Goal: Task Accomplishment & Management: Manage account settings

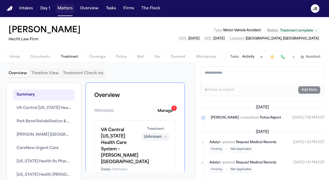
click at [57, 7] on button "Matters" at bounding box center [64, 9] width 19 height 10
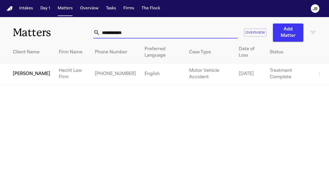
drag, startPoint x: 123, startPoint y: 33, endPoint x: 25, endPoint y: 33, distance: 97.9
click at [25, 33] on div "**********" at bounding box center [164, 29] width 329 height 25
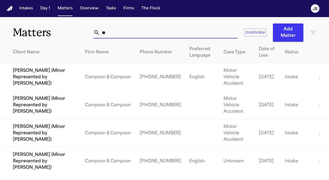
type input "*"
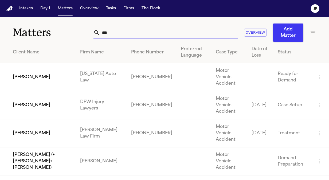
type input "***"
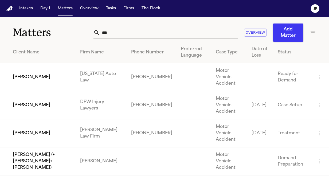
click at [30, 119] on td "Ivy Laynes" at bounding box center [38, 133] width 76 height 28
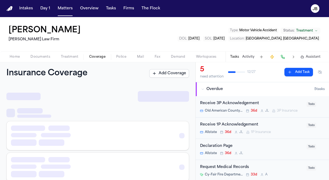
click at [93, 55] on span "Coverage" at bounding box center [97, 57] width 16 height 4
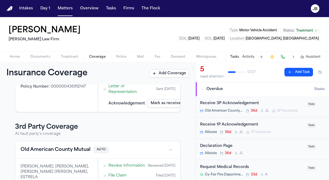
scroll to position [115, 0]
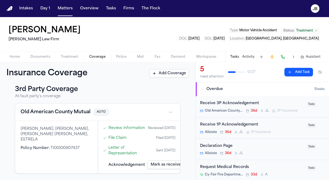
click at [152, 108] on div "Old American County Mutual AUTO" at bounding box center [98, 112] width 154 height 9
click at [62, 108] on button "Old American County Mutual" at bounding box center [56, 111] width 70 height 7
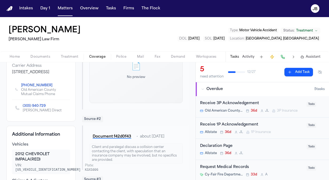
scroll to position [125, 0]
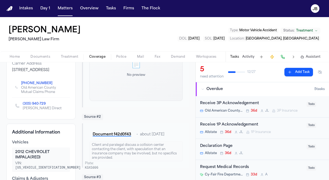
click at [251, 56] on button "Activity" at bounding box center [248, 57] width 12 height 4
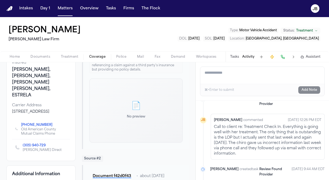
scroll to position [81, 0]
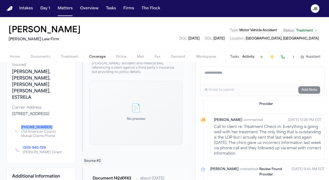
drag, startPoint x: 17, startPoint y: 117, endPoint x: 45, endPoint y: 119, distance: 27.6
click at [45, 124] on div "(866) 233-7091 Old American County Mutual Claims Phone" at bounding box center [40, 131] width 51 height 14
drag, startPoint x: 45, startPoint y: 119, endPoint x: 20, endPoint y: 139, distance: 31.2
click at [20, 145] on div "(305) 940-729 Sheilla Patton Direct" at bounding box center [38, 150] width 46 height 10
drag, startPoint x: 18, startPoint y: 118, endPoint x: 45, endPoint y: 121, distance: 27.4
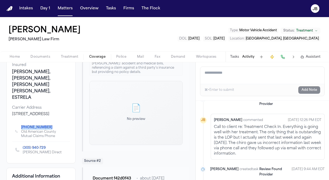
click at [45, 124] on div "(866) 233-7091 Old American County Mutual Claims Phone" at bounding box center [40, 131] width 51 height 14
copy link "(866) 233-7091"
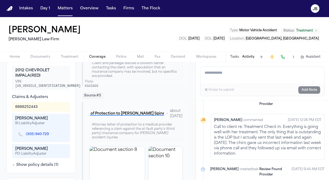
scroll to position [214, 0]
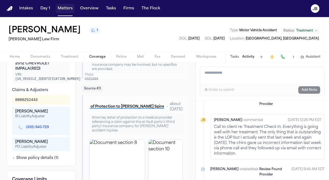
click at [65, 10] on button "Matters" at bounding box center [64, 9] width 19 height 10
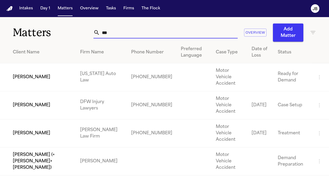
drag, startPoint x: 116, startPoint y: 33, endPoint x: 71, endPoint y: 34, distance: 45.3
click at [71, 34] on div "Matters *** Overview Add Matter" at bounding box center [164, 29] width 329 height 25
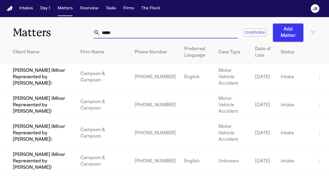
type input "*****"
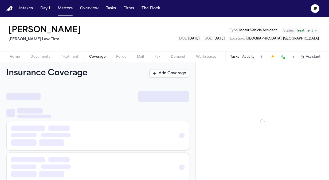
click at [101, 57] on span "Coverage" at bounding box center [97, 57] width 16 height 4
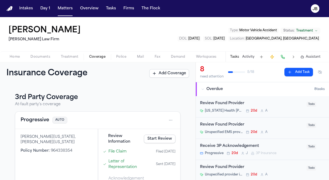
scroll to position [79, 0]
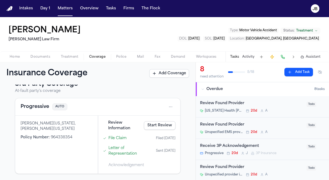
click at [117, 123] on span "Review Information" at bounding box center [125, 125] width 34 height 11
click at [53, 124] on div "Marcus Washington, Marcus Lajames Washington" at bounding box center [57, 126] width 72 height 11
click at [115, 140] on link "File Claim" at bounding box center [117, 138] width 18 height 6
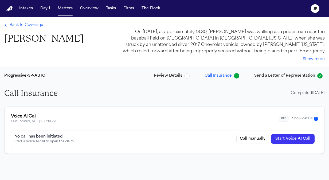
click at [28, 22] on span "Back to Coverage" at bounding box center [27, 24] width 34 height 5
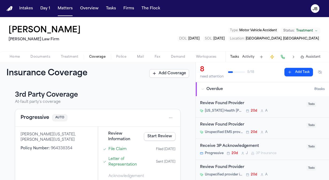
scroll to position [79, 0]
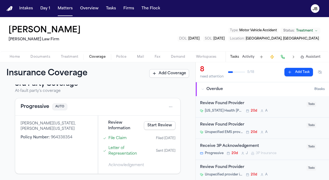
click at [164, 124] on link "Start Review" at bounding box center [159, 125] width 31 height 9
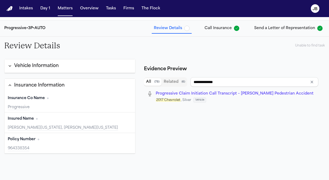
scroll to position [65, 0]
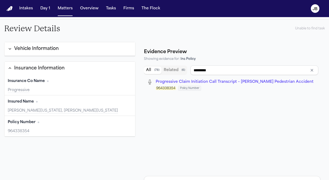
click at [191, 82] on span "Progressive Claim Initiation Call Transcript – Amber Parker Pedestrian Accident" at bounding box center [235, 82] width 158 height 4
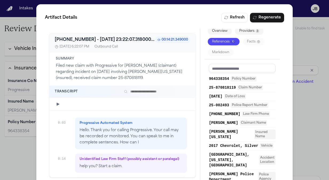
scroll to position [0, 0]
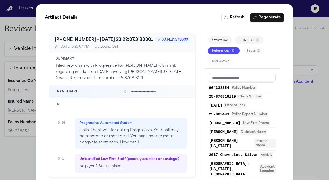
click at [14, 149] on div "Artifact Details Refresh Regenerate +18007764737 - 2025-08-13 23:22:07.318000+0…" at bounding box center [164, 97] width 329 height 194
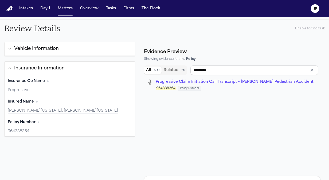
type input "**********"
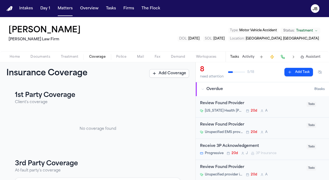
scroll to position [79, 0]
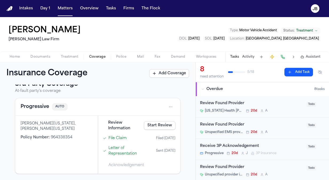
click at [37, 120] on div "Marcus Washington, Marcus Lajames Washington Policy Number : 964338354" at bounding box center [56, 144] width 82 height 58
copy div "W"
click at [29, 109] on button "Progressive" at bounding box center [35, 106] width 29 height 7
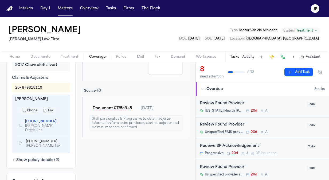
scroll to position [225, 0]
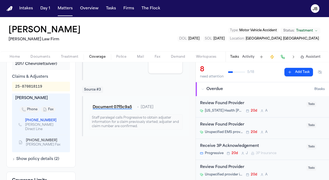
drag, startPoint x: 54, startPoint y: 118, endPoint x: 23, endPoint y: 118, distance: 30.4
click at [23, 118] on div "+1 (281) 670-6787 Melinda Baker Direct Line" at bounding box center [40, 124] width 45 height 13
click at [57, 119] on icon "Copy to clipboard" at bounding box center [58, 120] width 3 height 3
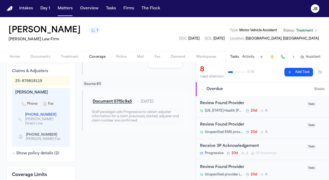
scroll to position [231, 0]
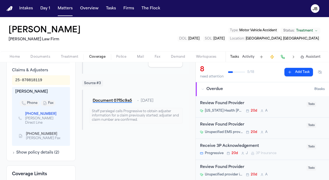
click at [250, 57] on button "Activity" at bounding box center [248, 57] width 12 height 4
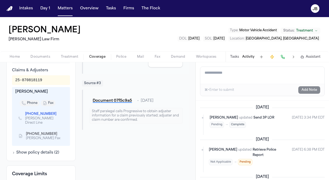
click at [226, 78] on textarea "Add a note to this matter" at bounding box center [262, 75] width 124 height 17
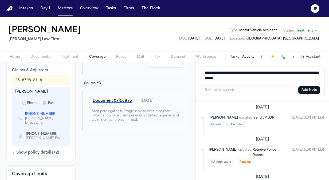
drag, startPoint x: 272, startPoint y: 77, endPoint x: 195, endPoint y: 62, distance: 78.8
click at [195, 62] on div "Back to List Progressive AUTO 964338354 ● Approved Reset to Pending Progressive…" at bounding box center [164, 121] width 329 height 118
type textarea "**********"
click at [308, 90] on button "Add Note" at bounding box center [309, 89] width 22 height 7
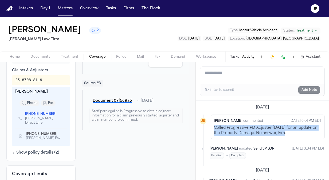
drag, startPoint x: 292, startPoint y: 131, endPoint x: 213, endPoint y: 128, distance: 79.5
click at [213, 128] on div "Jessica Barrett commented Sep 2, 2025 6:01 PM EDT Called Progressive PD Adjuste…" at bounding box center [267, 126] width 114 height 25
copy p "Called Progressive PD Adjuster today for an update on the Property Damage. No a…"
click at [62, 6] on button "Matters" at bounding box center [64, 9] width 19 height 10
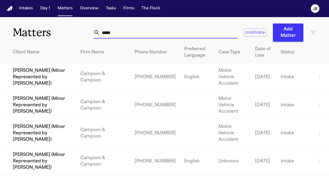
drag, startPoint x: 120, startPoint y: 33, endPoint x: 59, endPoint y: 37, distance: 61.5
click at [59, 37] on div "Matters ***** Overview Add Matter" at bounding box center [164, 29] width 329 height 25
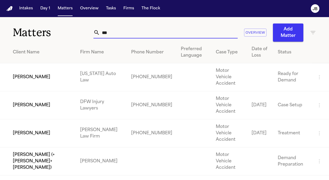
type input "***"
click at [25, 119] on td "Ivy Laynes" at bounding box center [38, 133] width 76 height 28
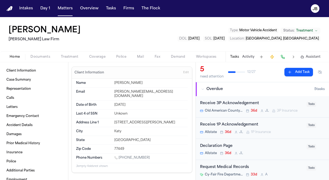
click at [245, 57] on button "Activity" at bounding box center [248, 57] width 12 height 4
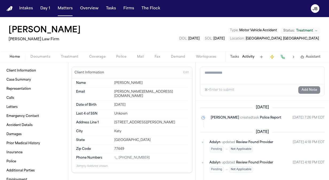
click at [222, 73] on textarea "Add a note to this matter" at bounding box center [262, 75] width 124 height 17
click at [93, 55] on span "Coverage" at bounding box center [97, 57] width 16 height 4
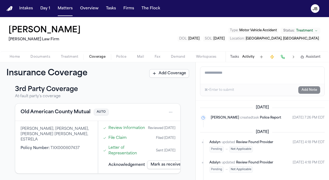
scroll to position [111, 0]
click at [14, 55] on span "Home" at bounding box center [15, 57] width 10 height 4
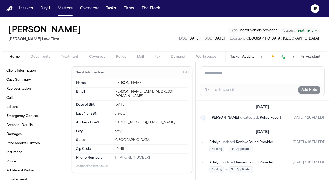
click at [220, 75] on textarea "Add a note to this matter" at bounding box center [262, 75] width 124 height 17
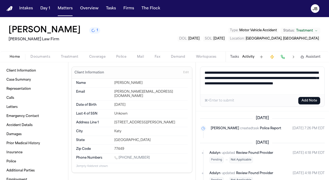
drag, startPoint x: 282, startPoint y: 88, endPoint x: 195, endPoint y: 71, distance: 88.6
click at [195, 71] on div "Client Information Case Summary Representation Calls Letters Emergency Contact …" at bounding box center [164, 121] width 329 height 118
type textarea "**********"
click at [309, 98] on button "Add Note" at bounding box center [309, 100] width 22 height 7
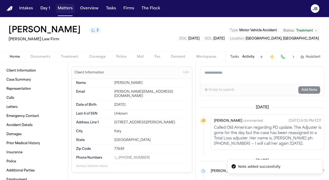
click at [64, 8] on button "Matters" at bounding box center [64, 9] width 19 height 10
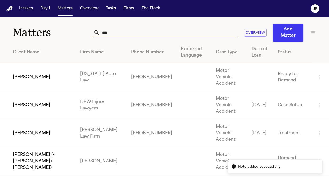
drag, startPoint x: 108, startPoint y: 32, endPoint x: 74, endPoint y: 32, distance: 34.1
click at [74, 32] on div "Matters *** Overview Add Matter" at bounding box center [164, 29] width 329 height 25
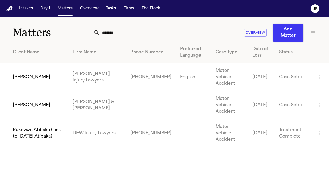
type input "*******"
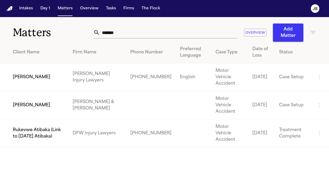
click at [31, 73] on td "[PERSON_NAME]" at bounding box center [34, 77] width 68 height 28
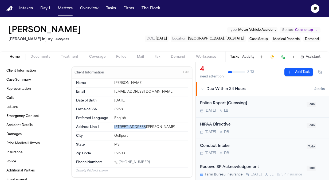
drag, startPoint x: 141, startPoint y: 128, endPoint x: 110, endPoint y: 126, distance: 31.2
click at [110, 126] on div "Address Line 1 2705 E David Dr" at bounding box center [131, 127] width 111 height 9
copy div "2705 E David Dr"
click at [143, 126] on div "2705 E David Dr" at bounding box center [150, 127] width 73 height 4
drag, startPoint x: 143, startPoint y: 126, endPoint x: 111, endPoint y: 127, distance: 31.5
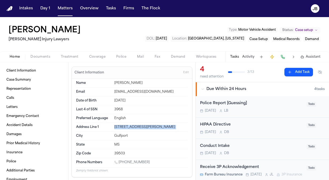
click at [111, 127] on div "Address Line 1 2705 E David Dr" at bounding box center [131, 127] width 111 height 9
click at [41, 56] on span "Documents" at bounding box center [40, 57] width 20 height 4
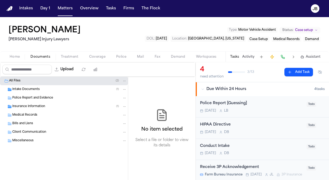
click at [42, 87] on div "Intake Documents ( 1 )" at bounding box center [69, 89] width 114 height 5
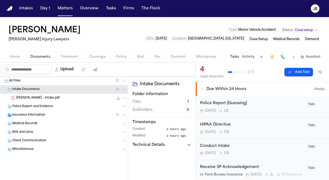
click at [48, 96] on span "V. Watkins - Intake.pdf" at bounding box center [37, 98] width 43 height 5
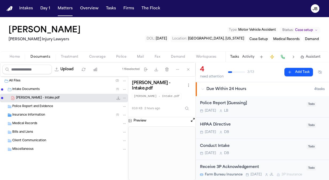
click at [192, 117] on button "Open preview" at bounding box center [192, 119] width 5 height 5
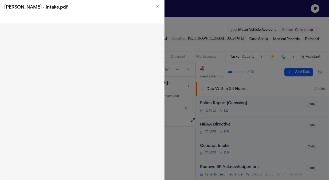
click at [156, 7] on icon "button" at bounding box center [158, 6] width 4 height 4
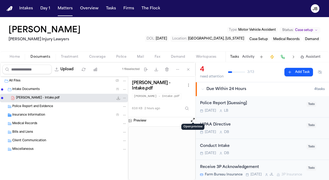
click at [193, 117] on button "Open preview" at bounding box center [192, 119] width 5 height 5
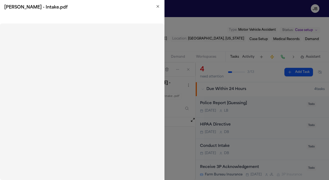
click at [157, 6] on icon "button" at bounding box center [158, 6] width 4 height 4
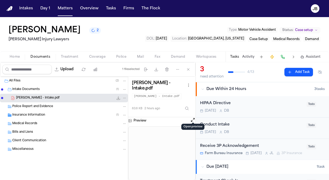
click at [17, 55] on span "Home" at bounding box center [15, 57] width 10 height 4
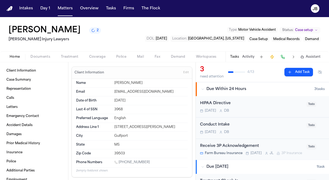
click at [95, 56] on span "Coverage" at bounding box center [97, 57] width 16 height 4
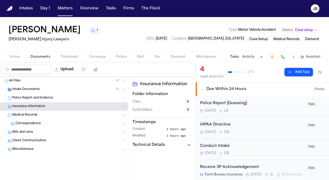
click at [33, 138] on span "Client Communication" at bounding box center [29, 140] width 34 height 5
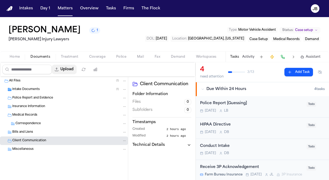
click at [72, 71] on button "Upload" at bounding box center [64, 70] width 25 height 10
select select "**********"
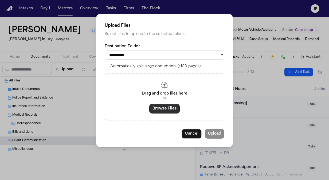
click at [160, 112] on button "Browse Files" at bounding box center [164, 109] width 30 height 10
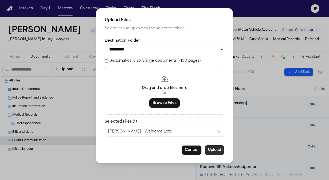
click at [216, 152] on button "Upload" at bounding box center [214, 150] width 19 height 10
